Goal: Information Seeking & Learning: Learn about a topic

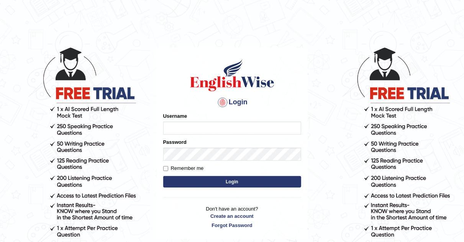
type input "AJAYBAHADUR"
click at [221, 181] on button "Login" at bounding box center [232, 181] width 138 height 11
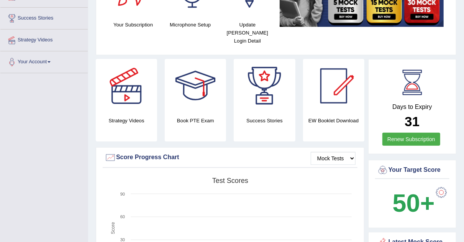
scroll to position [5, 0]
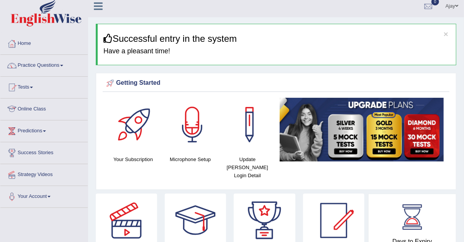
click at [39, 109] on link "Online Class" at bounding box center [43, 108] width 87 height 19
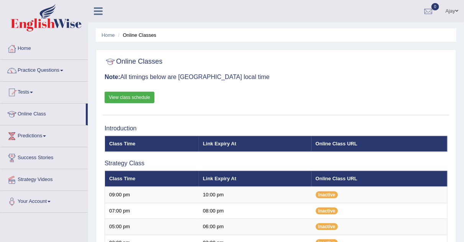
click at [62, 69] on link "Practice Questions" at bounding box center [43, 69] width 87 height 19
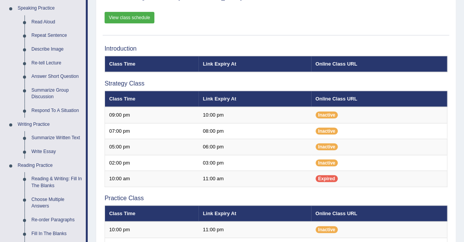
scroll to position [84, 0]
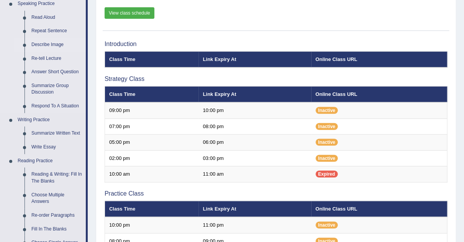
click at [43, 45] on link "Describe Image" at bounding box center [57, 45] width 58 height 14
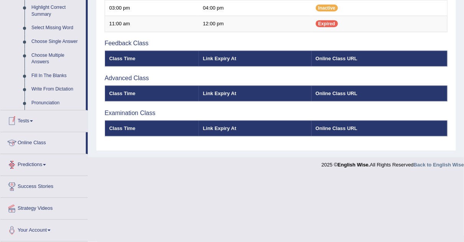
scroll to position [379, 0]
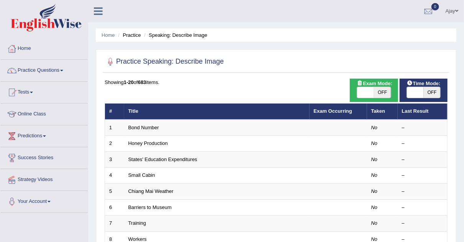
click at [378, 90] on span "OFF" at bounding box center [382, 92] width 17 height 11
checkbox input "true"
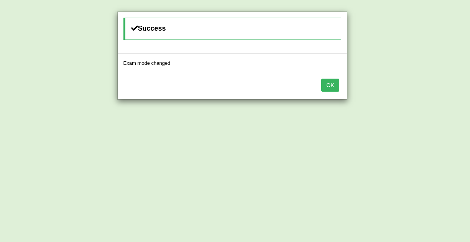
click at [333, 85] on button "OK" at bounding box center [330, 85] width 18 height 13
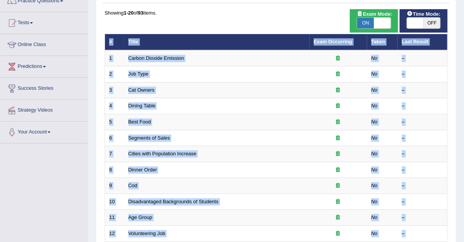
click at [464, 134] on html "Toggle navigation Home Practice Questions Speaking Practice Read Aloud Repeat S…" at bounding box center [232, 52] width 464 height 242
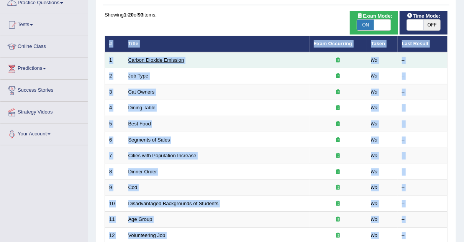
click at [154, 58] on link "Carbon Dioxide Emission" at bounding box center [156, 60] width 56 height 6
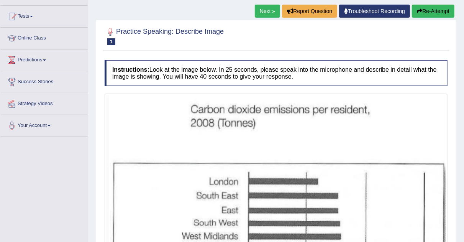
scroll to position [75, 0]
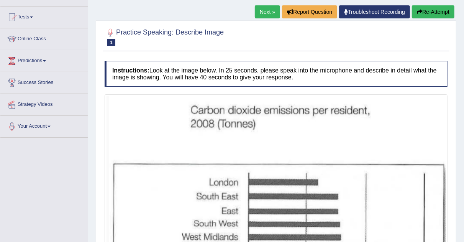
click at [264, 13] on link "Next »" at bounding box center [267, 11] width 25 height 13
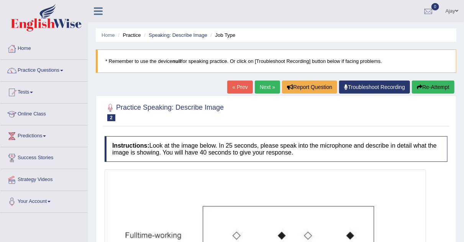
click at [268, 86] on link "Next »" at bounding box center [267, 86] width 25 height 13
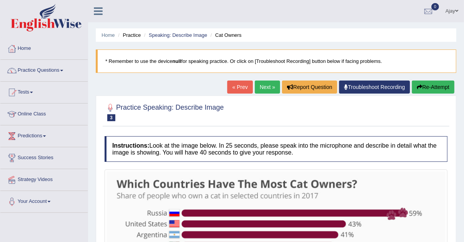
click at [63, 70] on span at bounding box center [61, 71] width 3 height 2
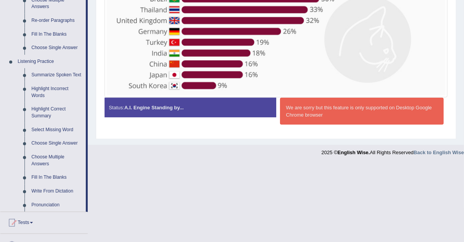
scroll to position [280, 0]
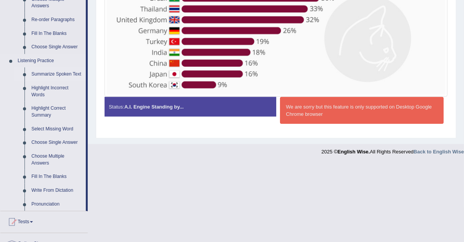
click at [70, 76] on link "Summarize Spoken Text" at bounding box center [57, 74] width 58 height 14
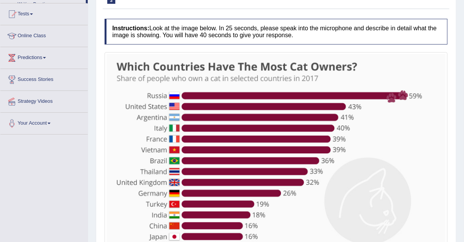
scroll to position [199, 0]
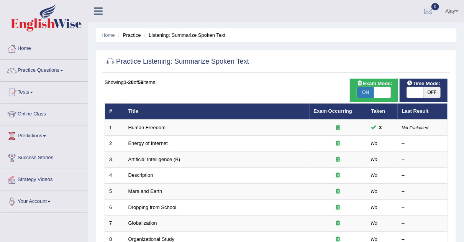
click at [373, 144] on em "No" at bounding box center [374, 143] width 7 height 6
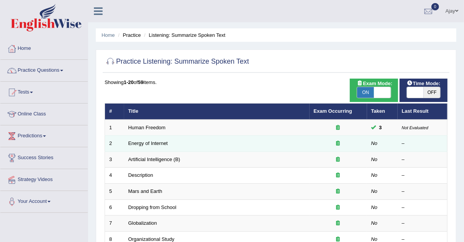
click at [338, 143] on icon at bounding box center [339, 143] width 4 height 5
click at [340, 144] on icon at bounding box center [339, 143] width 4 height 5
click at [152, 143] on link "Energy of Internet" at bounding box center [147, 143] width 39 height 6
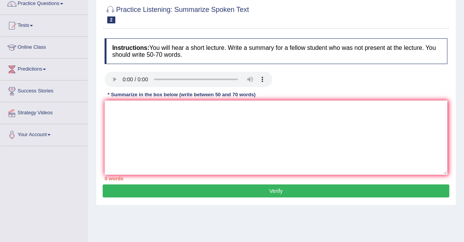
scroll to position [61, 0]
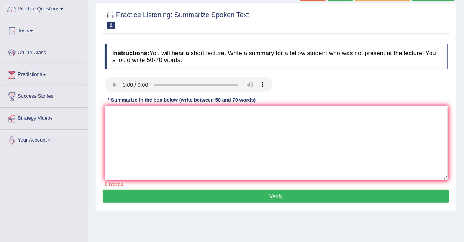
click at [404, 161] on textarea at bounding box center [276, 143] width 343 height 74
click at [64, 8] on link "Practice Questions" at bounding box center [43, 7] width 87 height 19
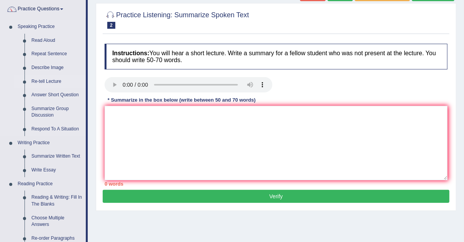
click at [58, 78] on link "Re-tell Lecture" at bounding box center [57, 82] width 58 height 14
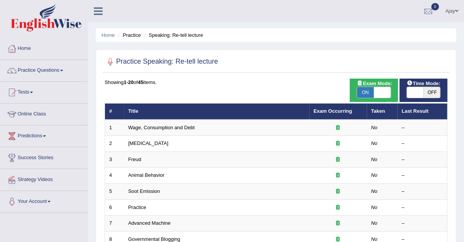
click at [149, 125] on link "Wage, Consumption and Debt" at bounding box center [161, 128] width 67 height 6
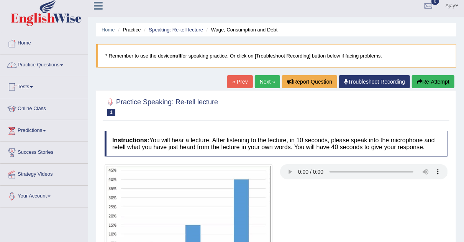
scroll to position [2, 0]
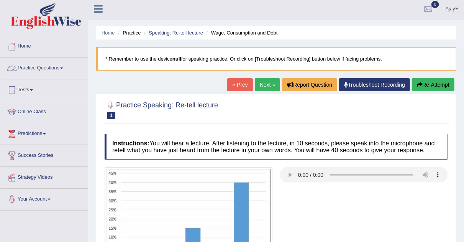
click at [64, 65] on link "Practice Questions" at bounding box center [43, 66] width 87 height 19
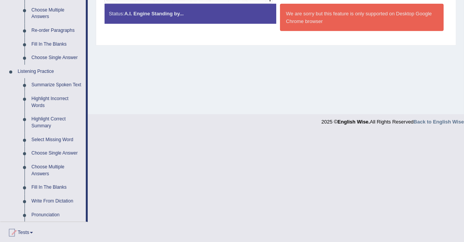
scroll to position [266, 0]
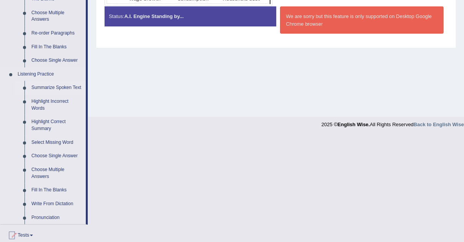
click at [62, 89] on link "Summarize Spoken Text" at bounding box center [57, 88] width 58 height 14
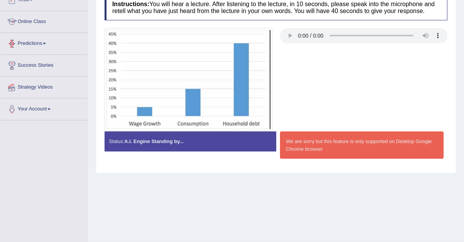
scroll to position [160, 0]
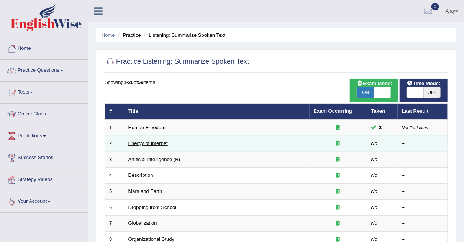
click at [142, 141] on link "Energy of Internet" at bounding box center [147, 143] width 39 height 6
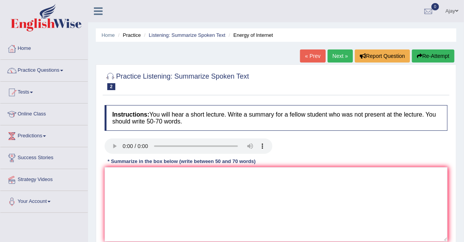
click at [335, 51] on link "Next »" at bounding box center [340, 55] width 25 height 13
